Goal: Information Seeking & Learning: Find specific fact

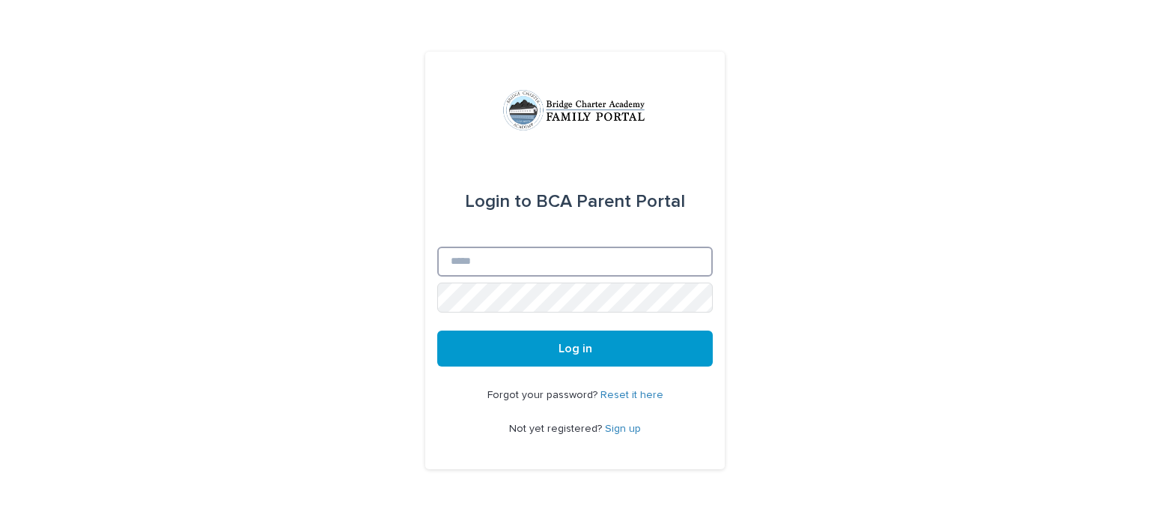
type input "**********"
click at [568, 346] on span "Log in" at bounding box center [576, 348] width 34 height 12
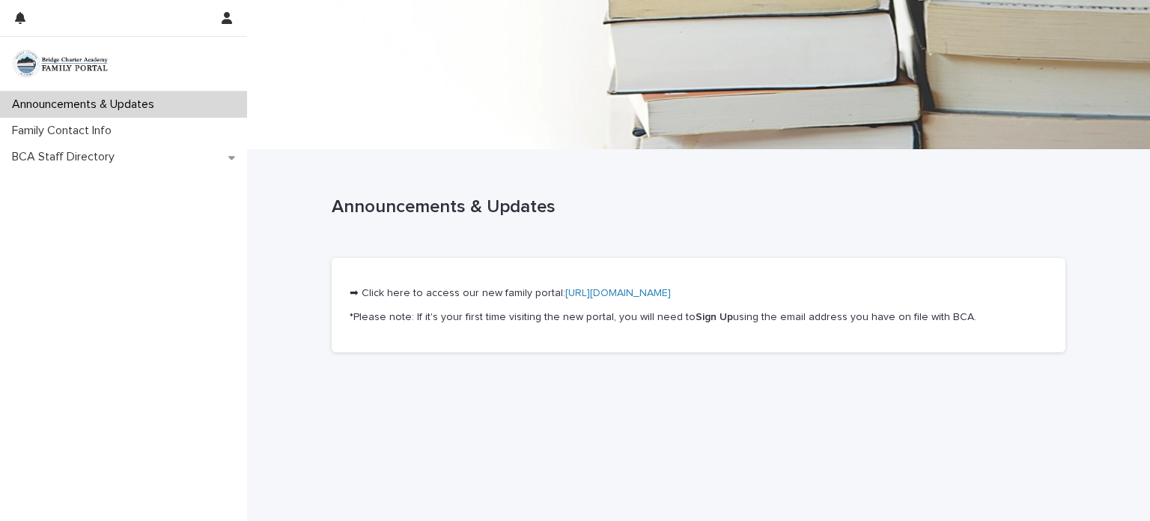
click at [572, 291] on link "https://bcafamilyportal.my.stacker.app/" at bounding box center [618, 293] width 106 height 10
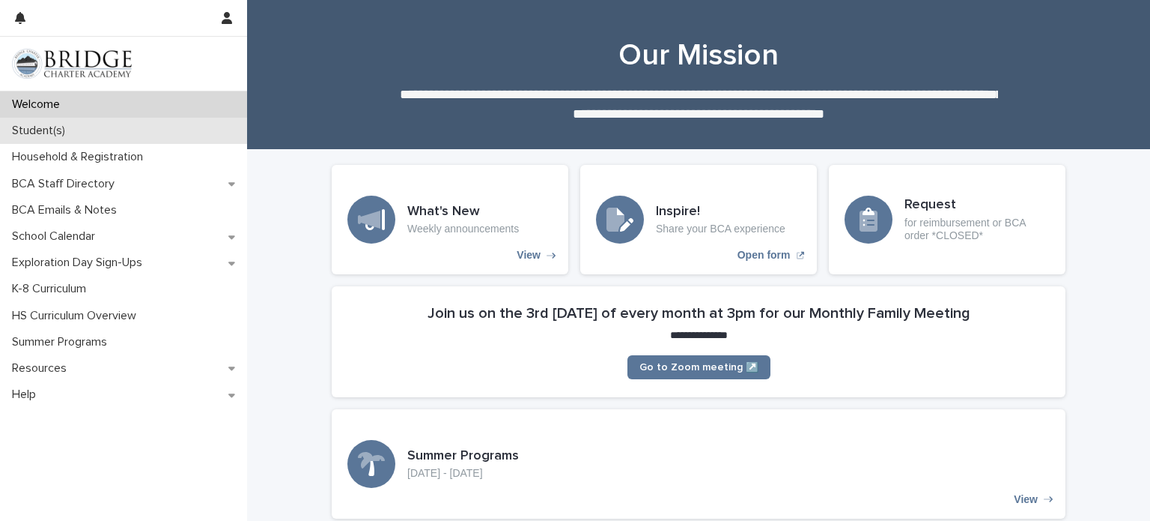
click at [106, 124] on div "Student(s)" at bounding box center [123, 131] width 247 height 26
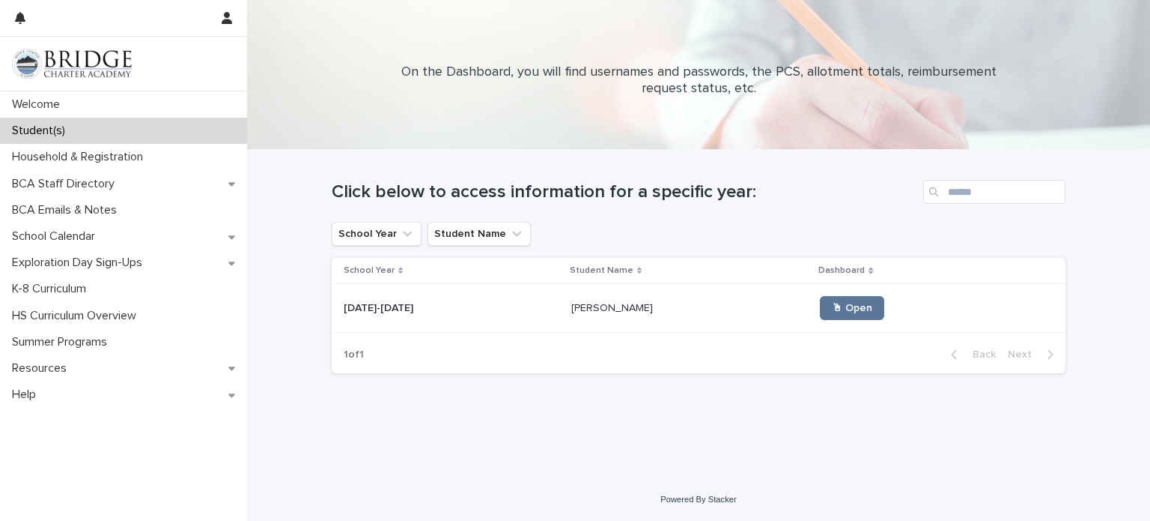
click at [637, 267] on icon at bounding box center [639, 270] width 4 height 7
click at [832, 303] on span "🖱 Open" at bounding box center [852, 308] width 40 height 10
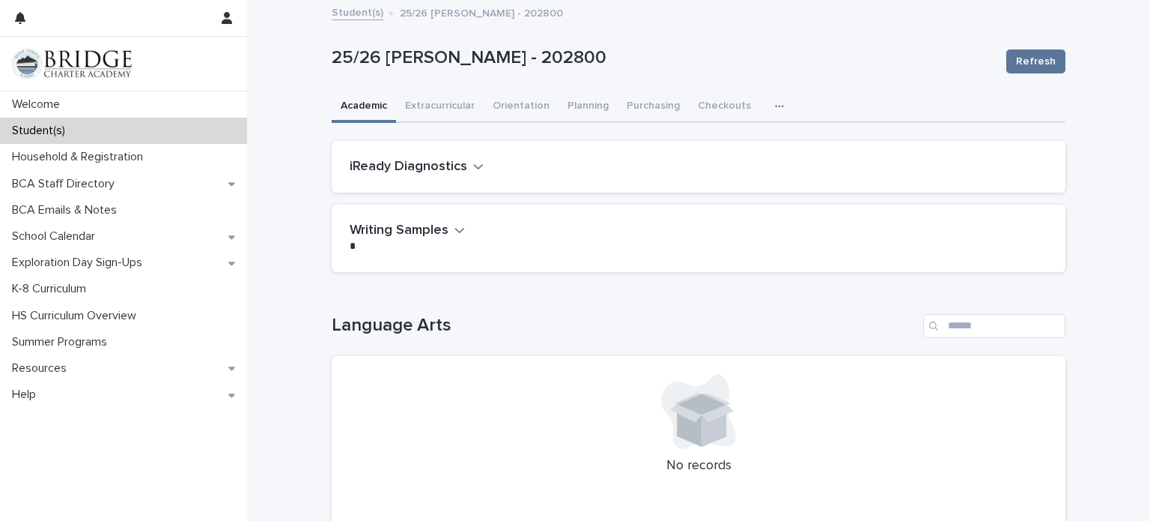
click at [775, 106] on icon "button" at bounding box center [779, 106] width 8 height 2
click at [717, 170] on span "General" at bounding box center [708, 168] width 39 height 10
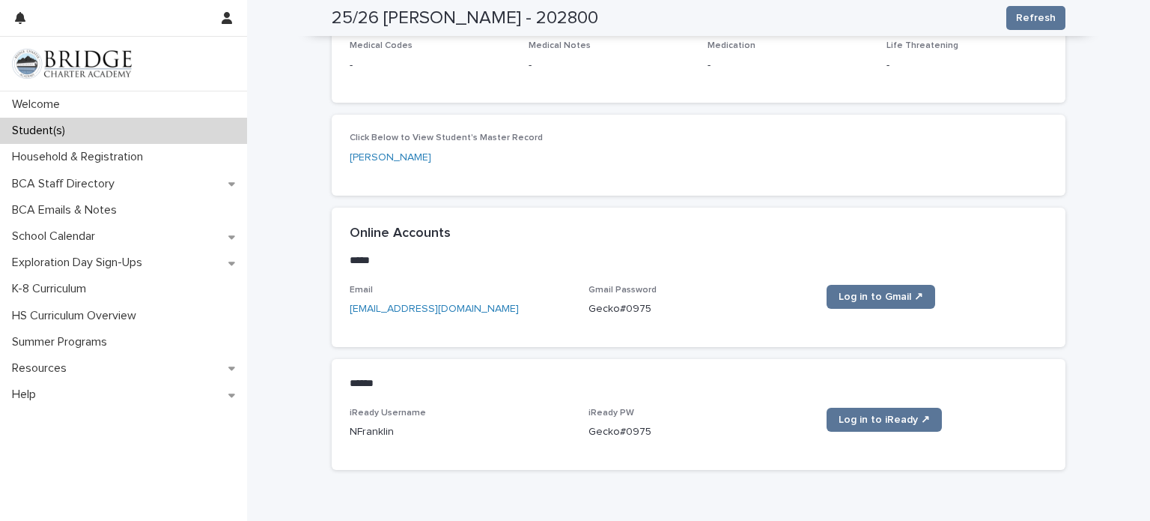
scroll to position [522, 0]
drag, startPoint x: 589, startPoint y: 306, endPoint x: 663, endPoint y: 309, distance: 73.5
click at [663, 309] on p "Gecko#0975" at bounding box center [699, 308] width 221 height 16
copy p "Gecko#0975"
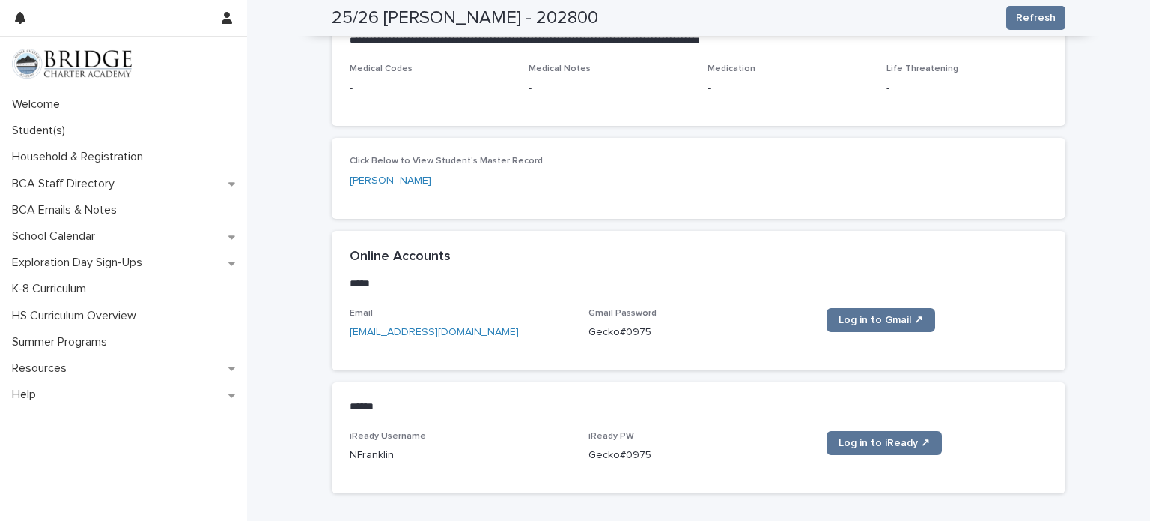
scroll to position [505, 0]
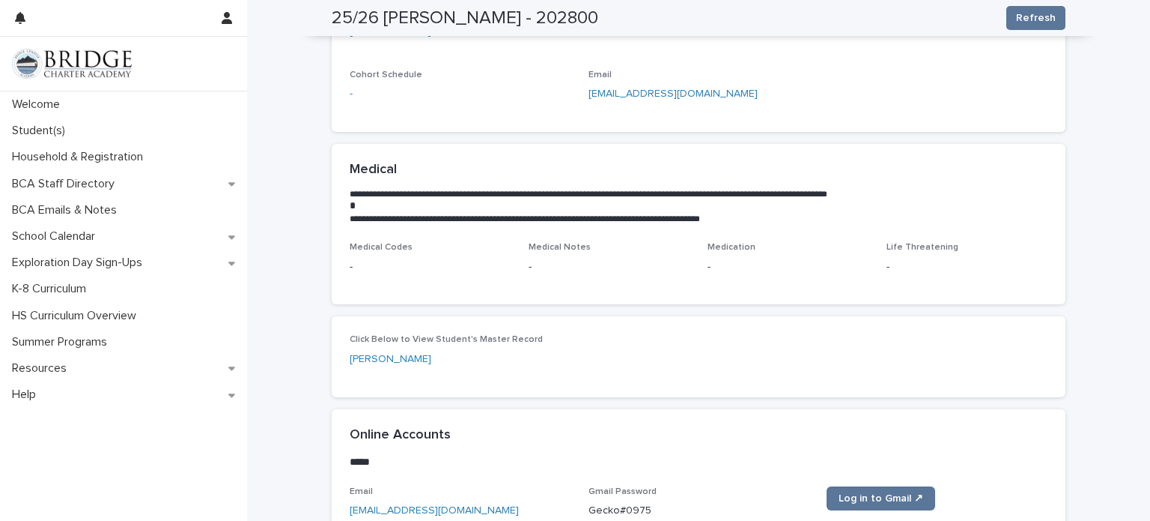
scroll to position [321, 0]
click at [383, 362] on link "[PERSON_NAME]" at bounding box center [391, 359] width 82 height 16
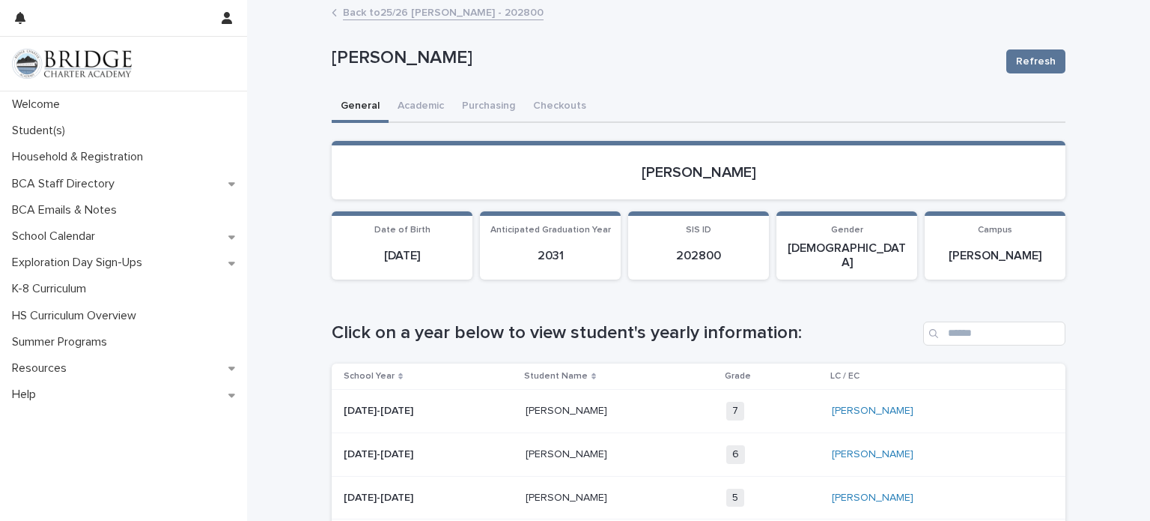
click at [342, 13] on div "Back to 25/26 Franklin, Nora - 202800" at bounding box center [698, 13] width 749 height 21
click at [335, 10] on icon at bounding box center [334, 13] width 3 height 6
click at [367, 14] on link "Back to 25/26 Franklin, Nora - 202800" at bounding box center [443, 11] width 201 height 17
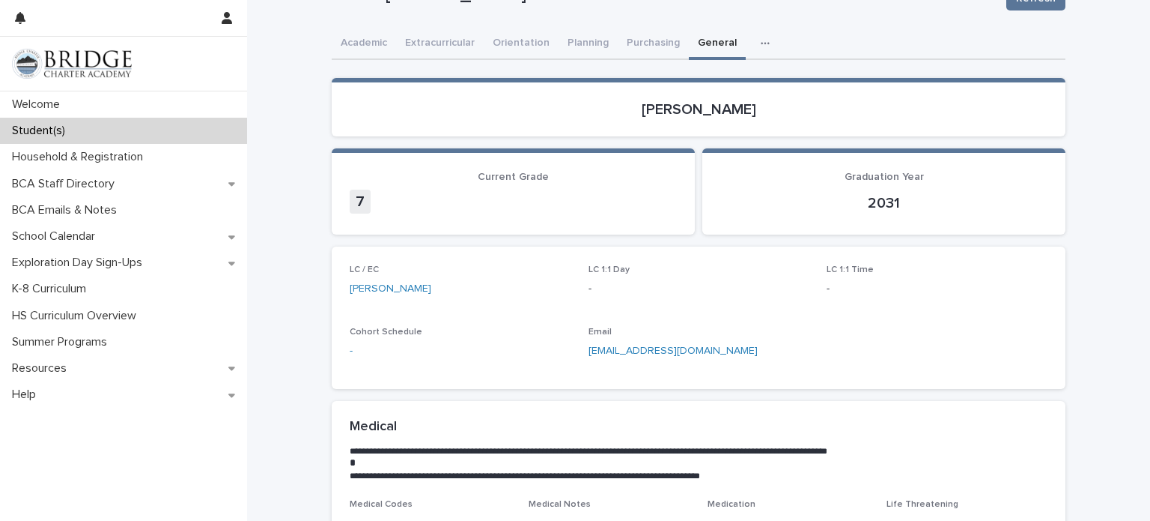
scroll to position [66, 0]
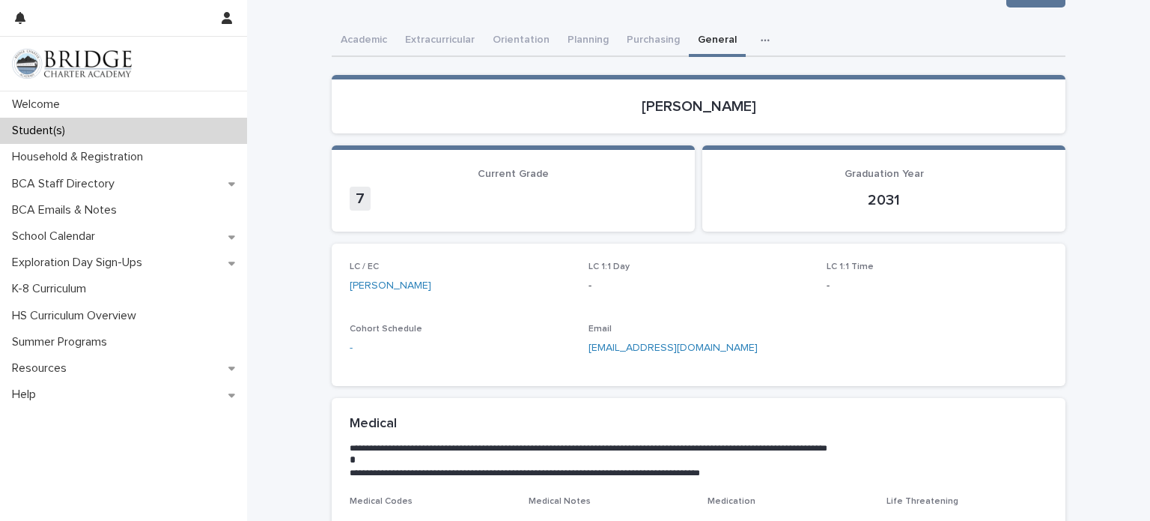
click at [858, 154] on section "Graduation Year 2031" at bounding box center [884, 188] width 363 height 86
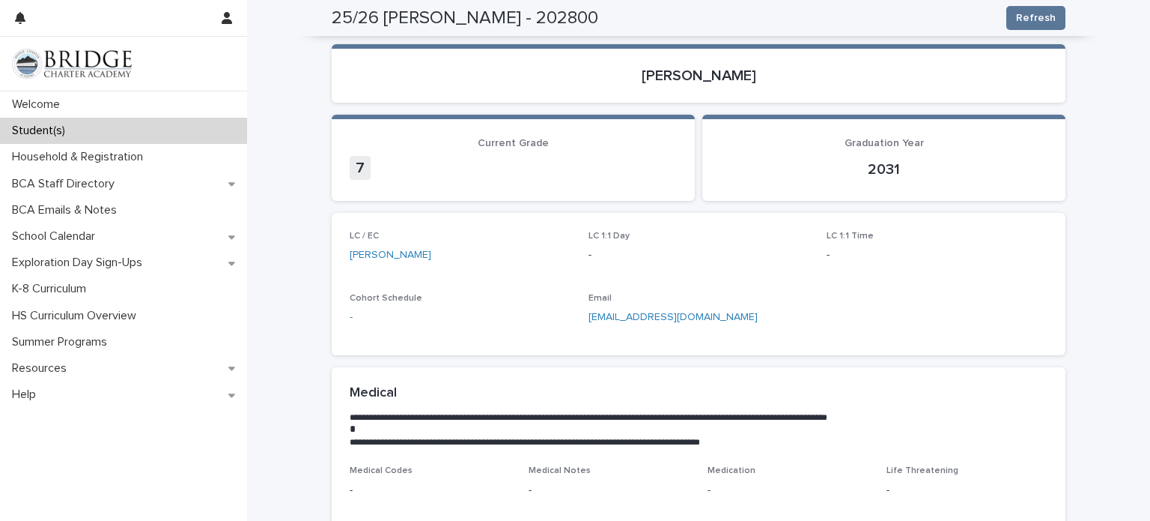
scroll to position [0, 0]
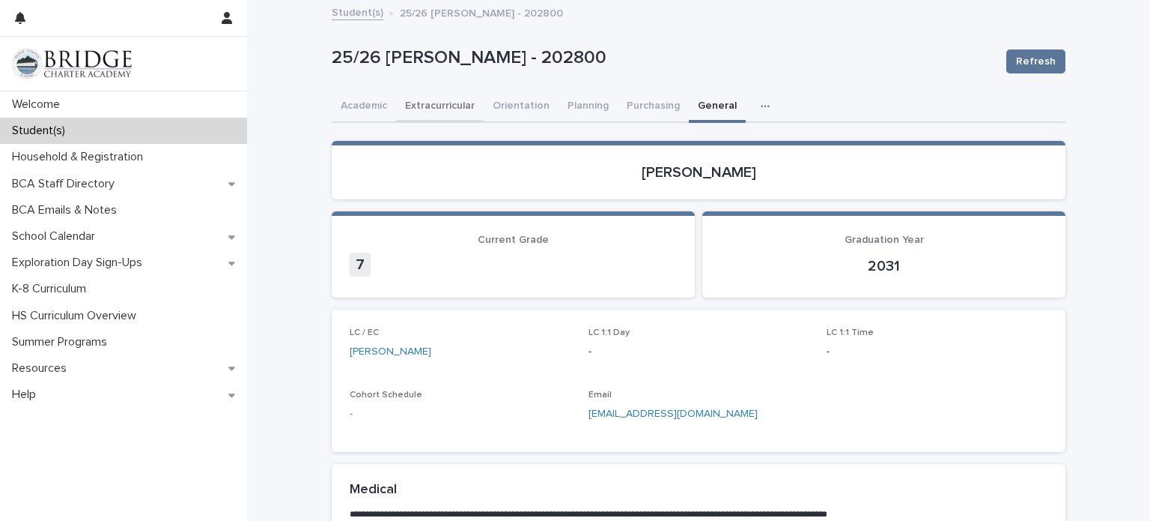
click at [430, 103] on button "Extracurricular" at bounding box center [440, 106] width 88 height 31
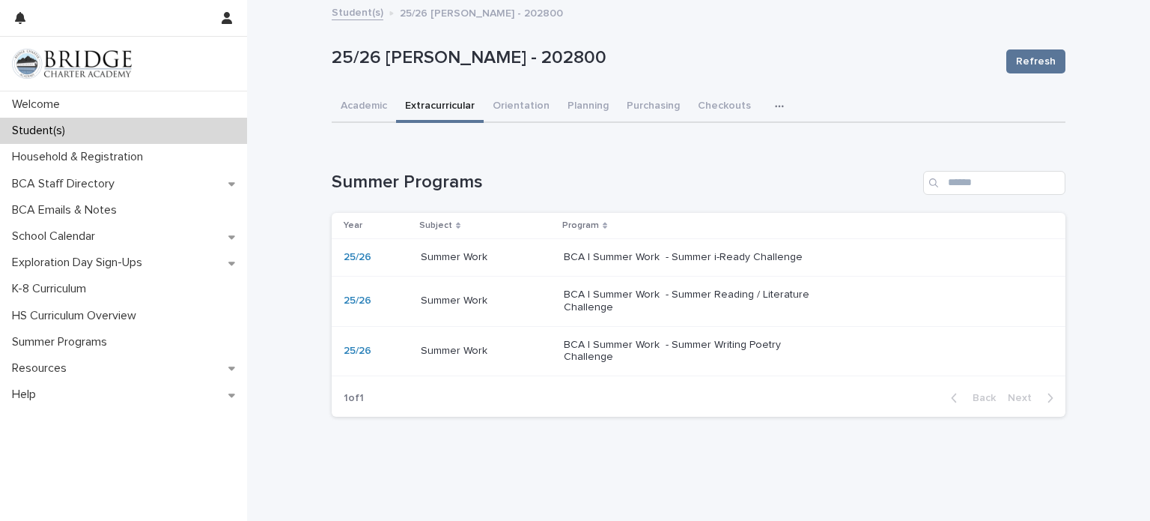
click at [495, 297] on p at bounding box center [486, 300] width 131 height 13
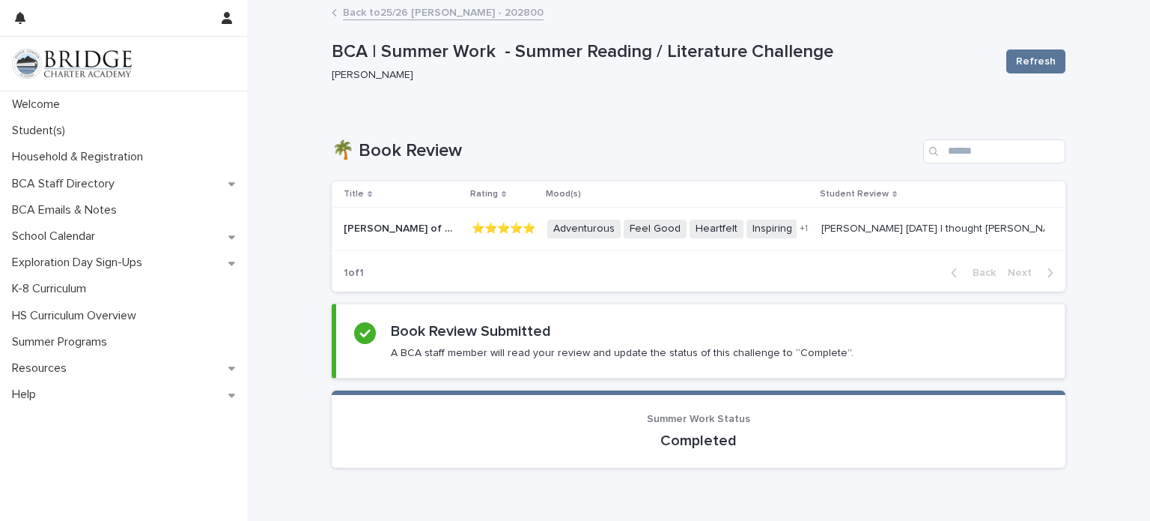
click at [941, 151] on div "Search" at bounding box center [935, 151] width 24 height 24
click at [942, 154] on div "Search" at bounding box center [935, 151] width 24 height 24
click at [963, 154] on input "Search" at bounding box center [994, 151] width 142 height 24
type input "*"
click at [1103, 127] on div "**********" at bounding box center [698, 277] width 903 height 553
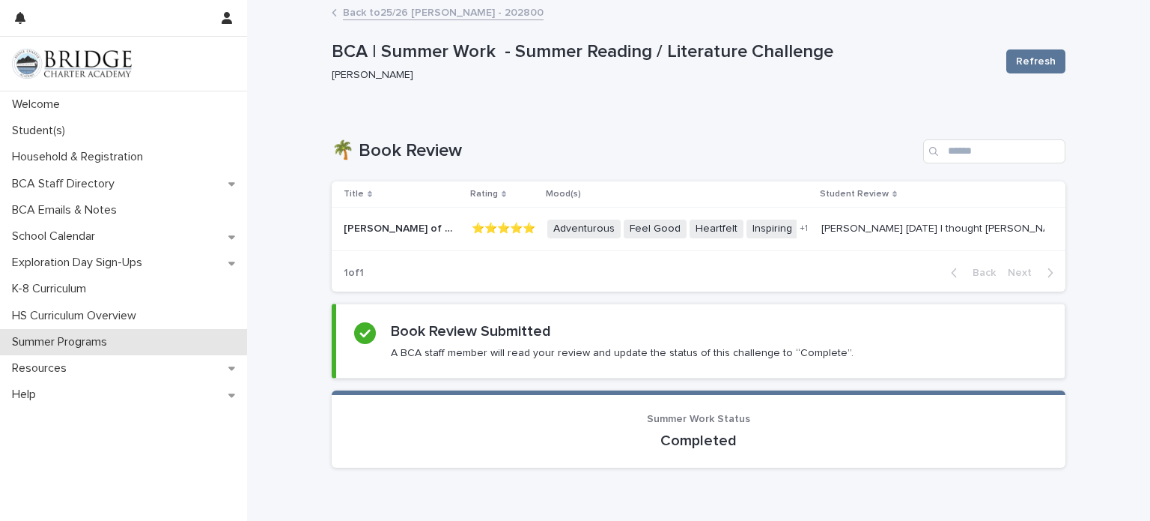
click at [110, 337] on p "Summer Programs" at bounding box center [62, 342] width 113 height 14
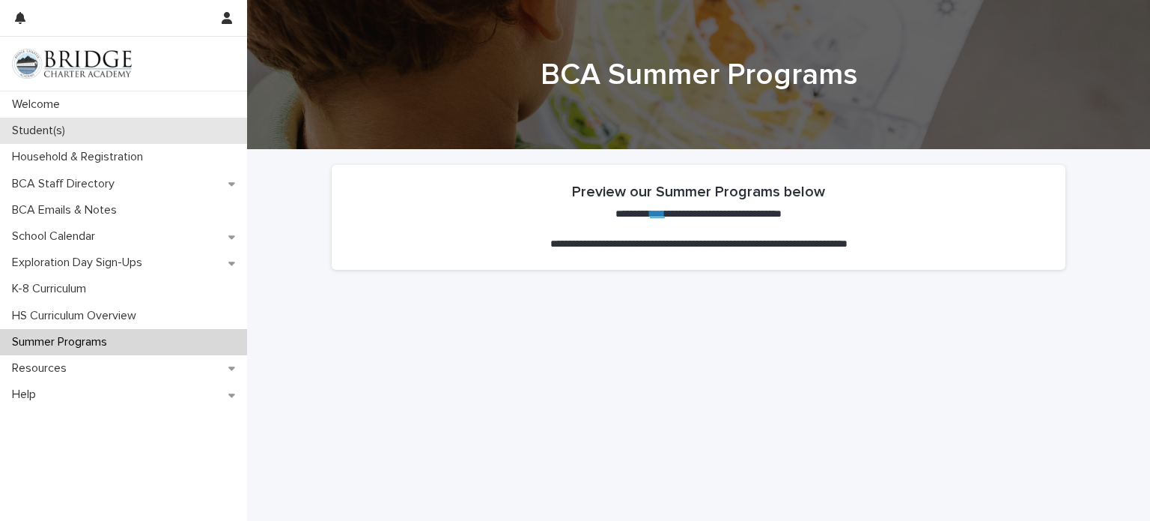
click at [73, 130] on p "Student(s)" at bounding box center [41, 131] width 71 height 14
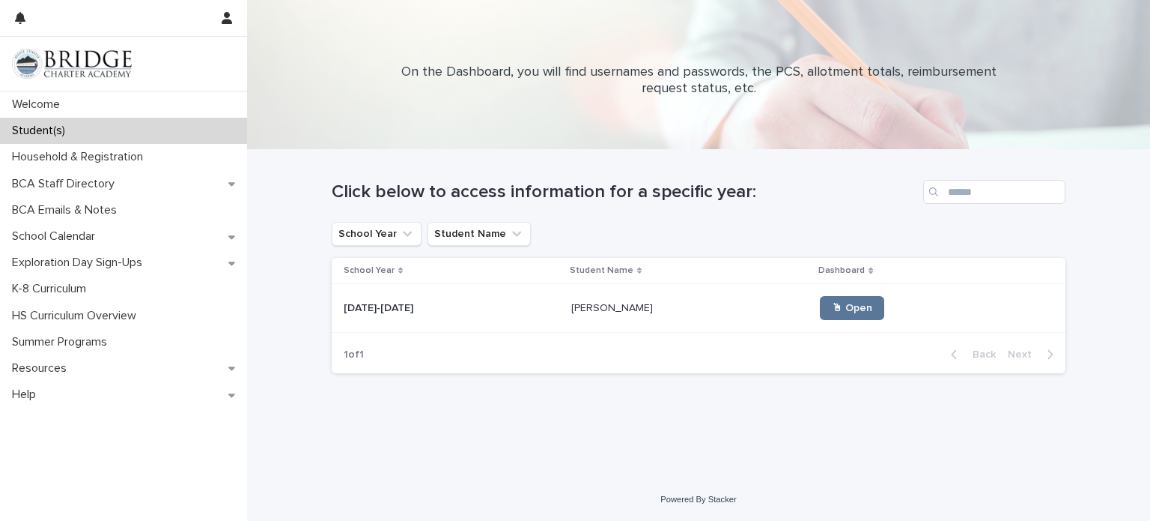
click at [352, 356] on p "1 of 1" at bounding box center [354, 354] width 44 height 37
click at [393, 236] on button "School Year" at bounding box center [377, 234] width 90 height 24
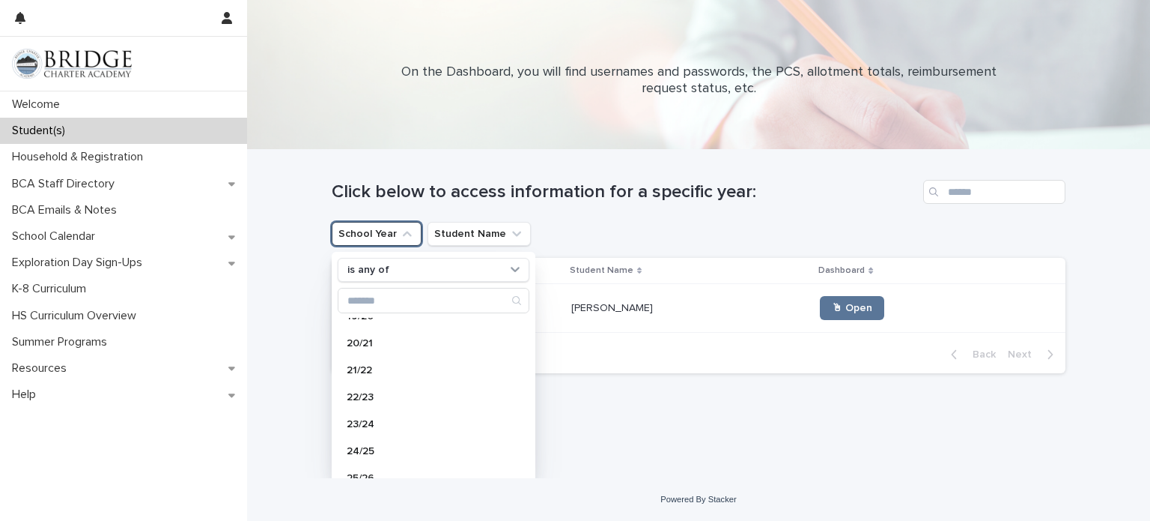
scroll to position [159, 0]
click at [379, 408] on p "24/25" at bounding box center [426, 413] width 159 height 10
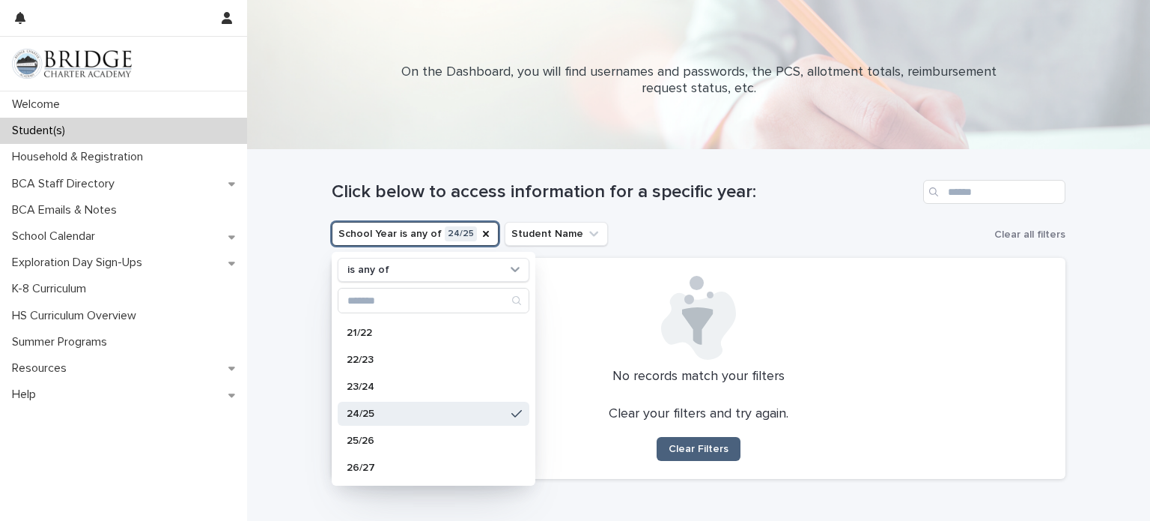
click at [687, 441] on button "Clear Filters" at bounding box center [699, 449] width 84 height 24
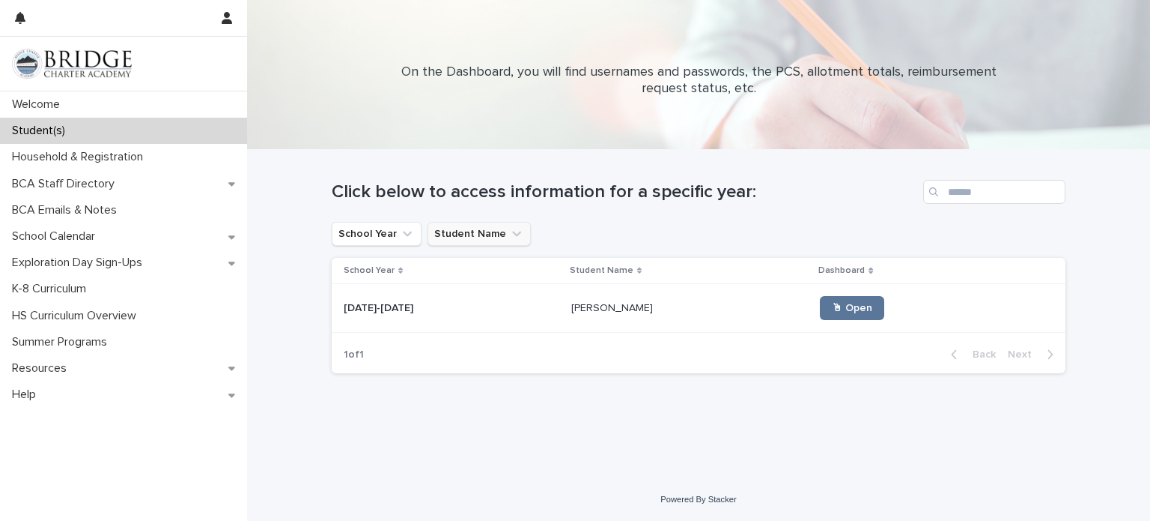
click at [491, 236] on button "Student Name" at bounding box center [479, 234] width 103 height 24
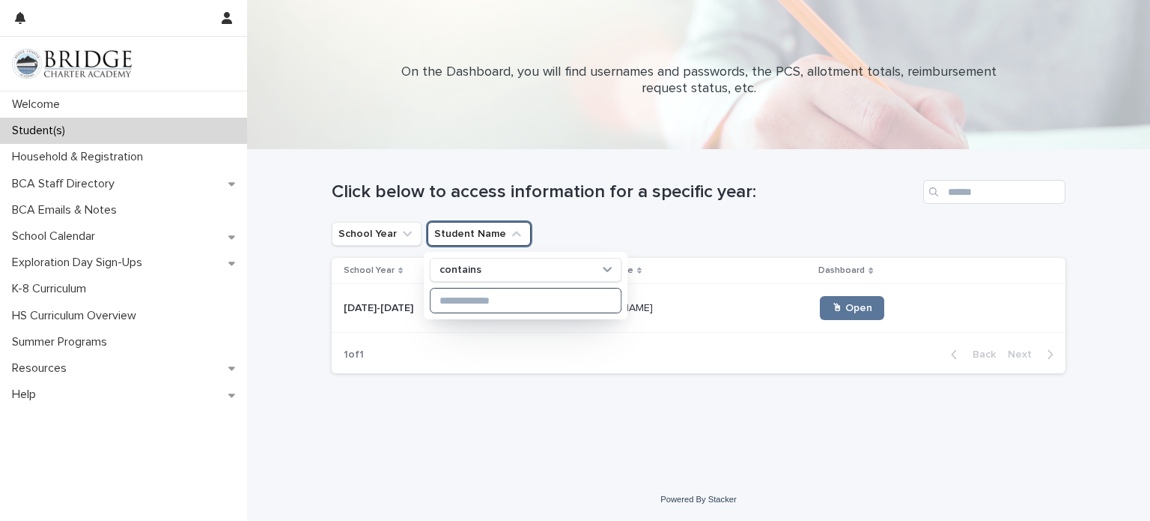
click at [487, 300] on input at bounding box center [526, 300] width 190 height 24
type input "******"
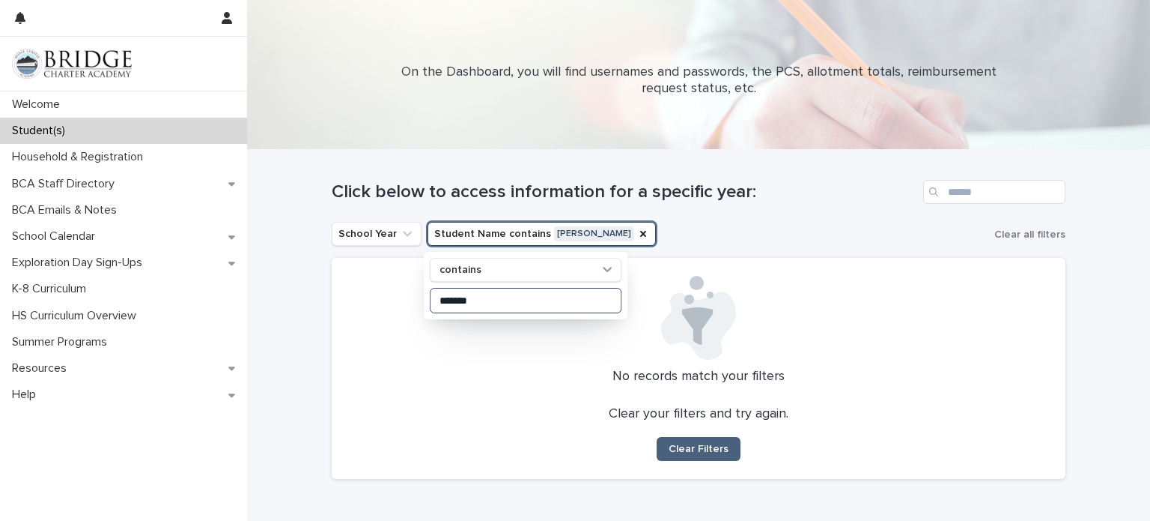
type input "******"
click at [693, 451] on span "Clear Filters" at bounding box center [699, 448] width 60 height 10
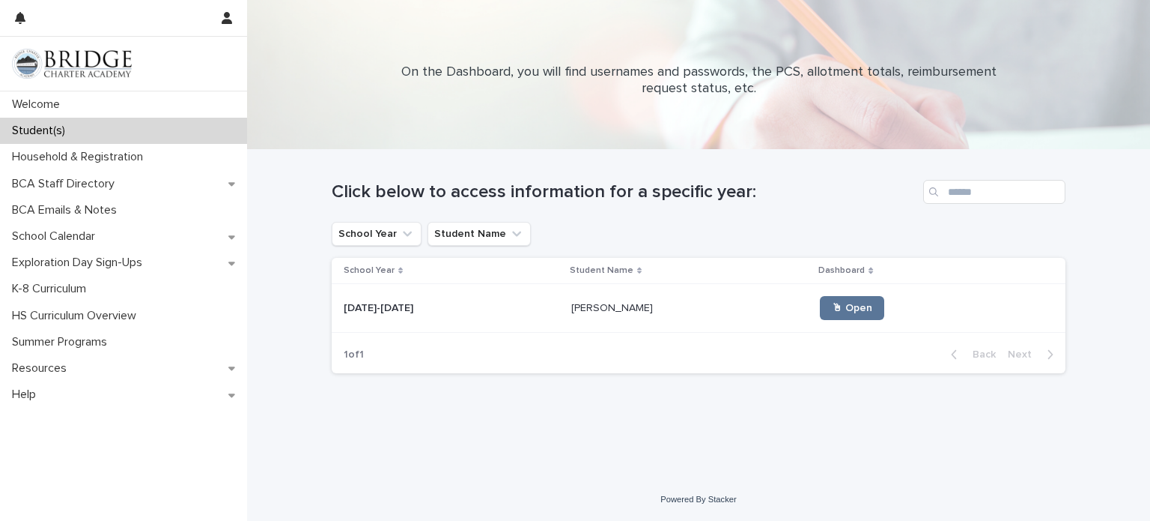
click at [954, 371] on div "Back Next" at bounding box center [1002, 354] width 127 height 37
click at [1006, 381] on div "Click below to access information for a specific year: School Year Student Name…" at bounding box center [699, 267] width 734 height 235
